Goal: Contribute content: Add original content to the website for others to see

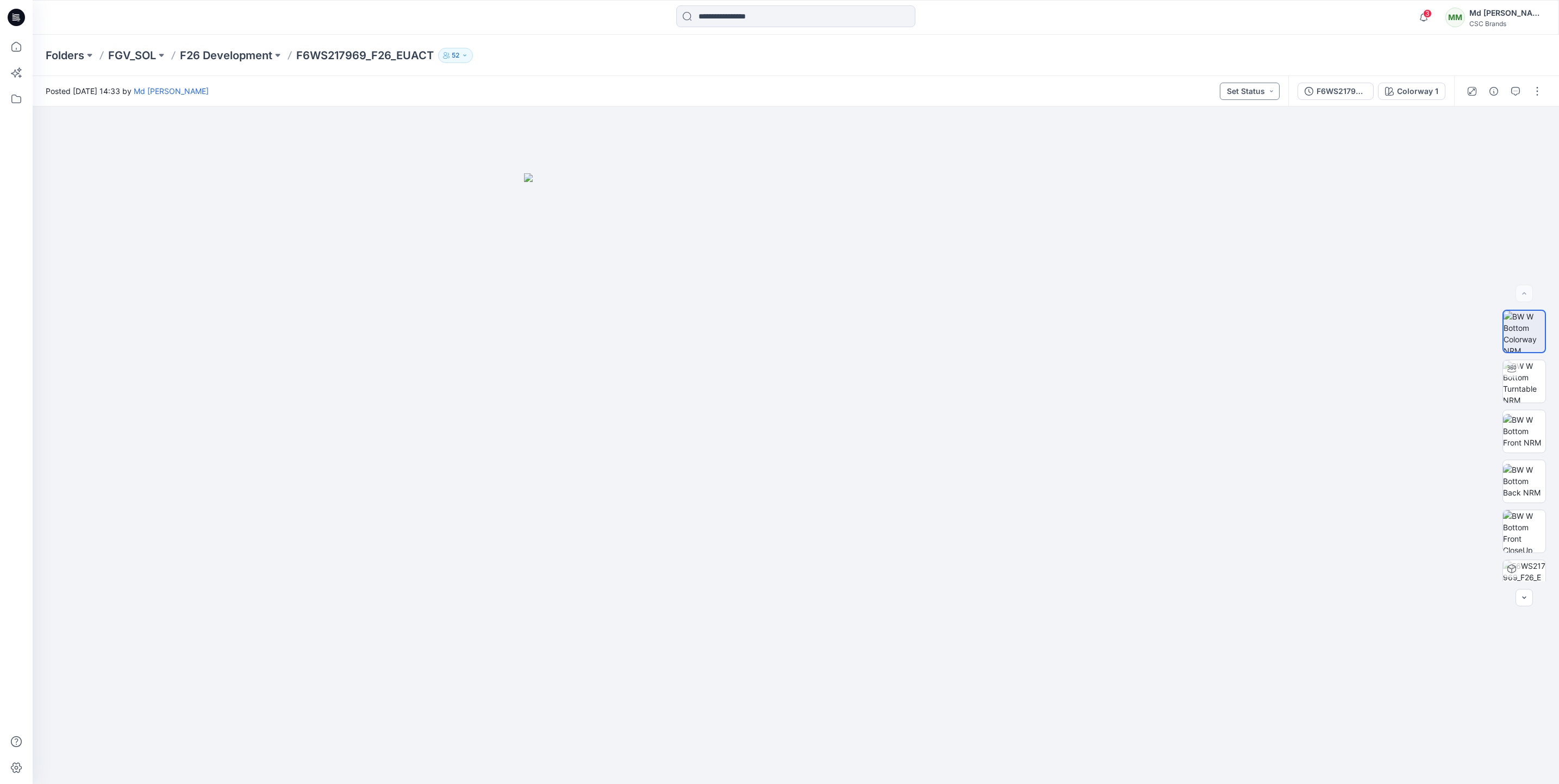
click at [1269, 89] on button "Set Status" at bounding box center [1249, 91] width 60 height 17
click at [1223, 145] on p "Virtual Proto 1" at bounding box center [1227, 141] width 49 height 14
click at [1539, 93] on button "button" at bounding box center [1537, 91] width 17 height 17
click at [1472, 144] on p "Edit" at bounding box center [1468, 147] width 14 height 11
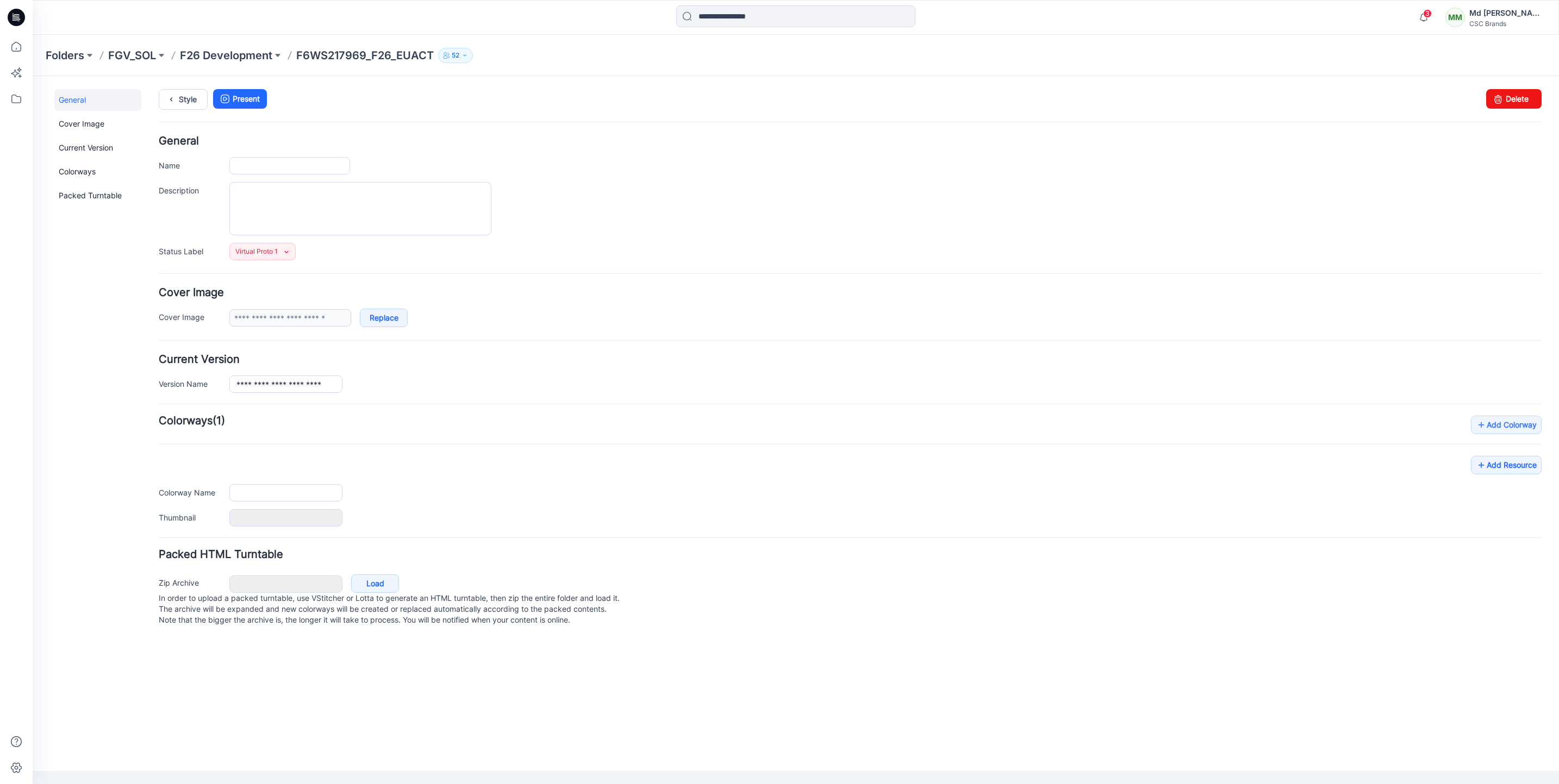
type input "**********"
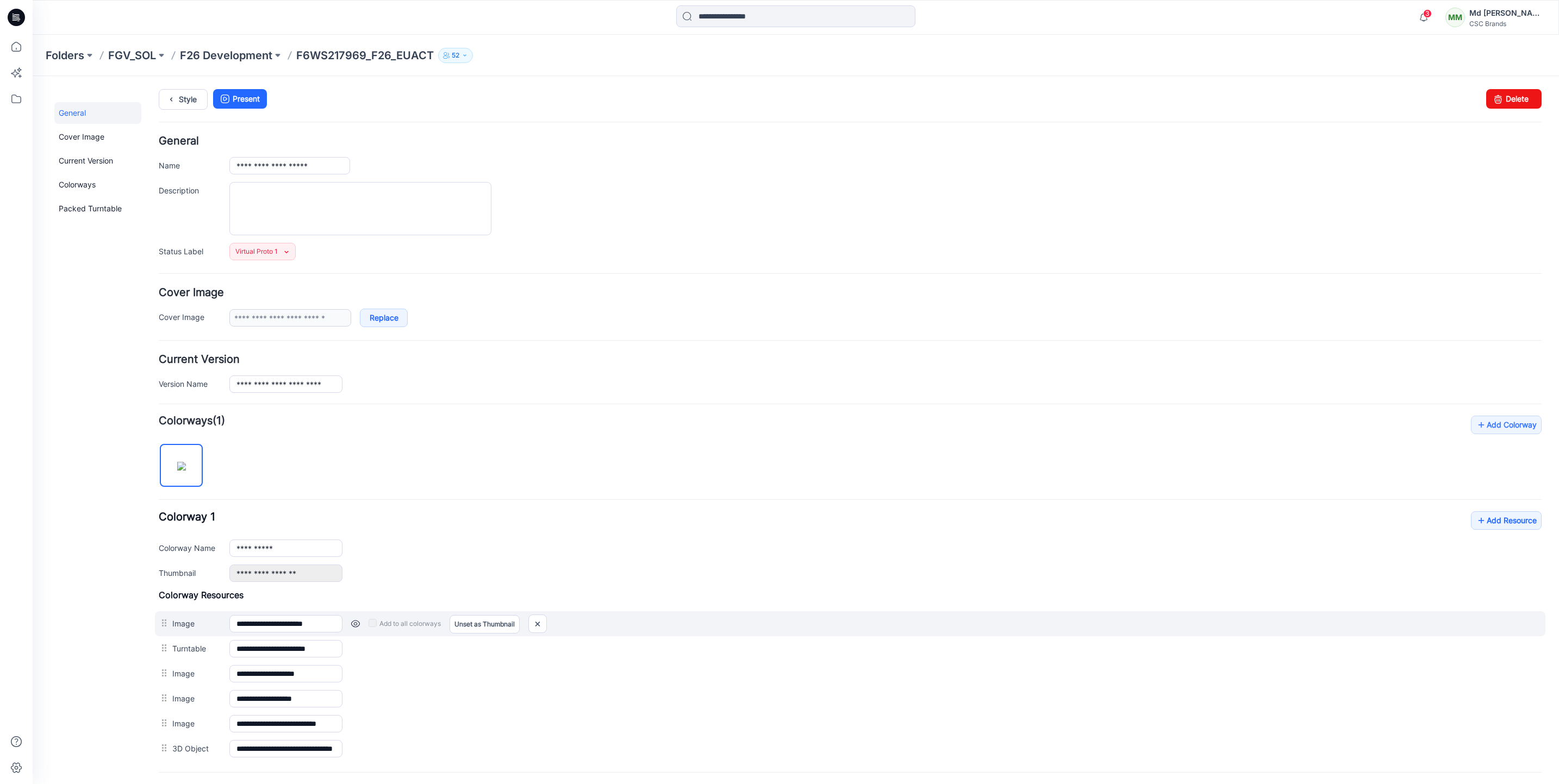
scroll to position [111, 0]
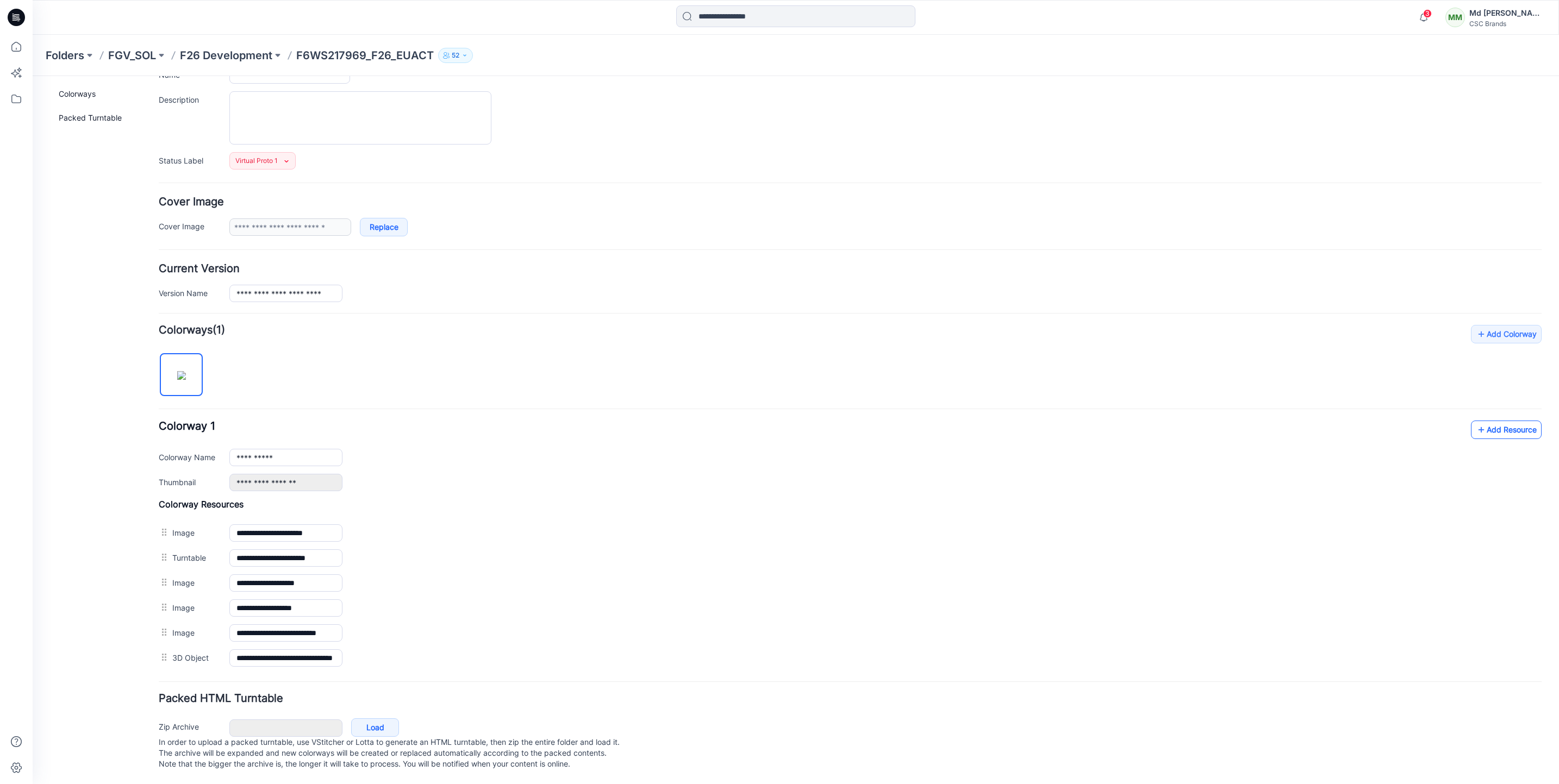
click at [1497, 421] on link "Add Resource" at bounding box center [1506, 430] width 71 height 19
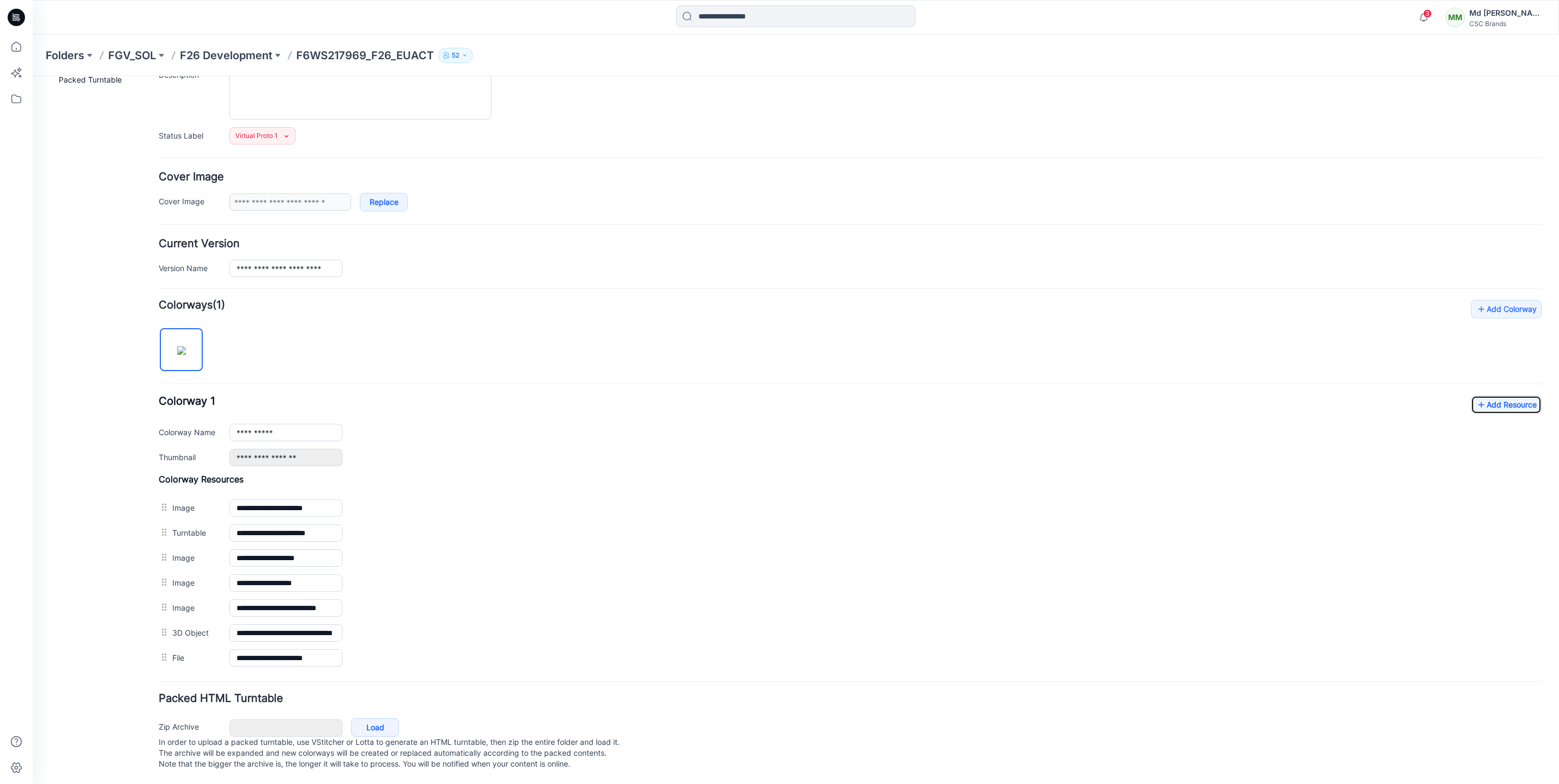
scroll to position [0, 0]
